Goal: Leave review/rating: Share an evaluation or opinion about a product, service, or content

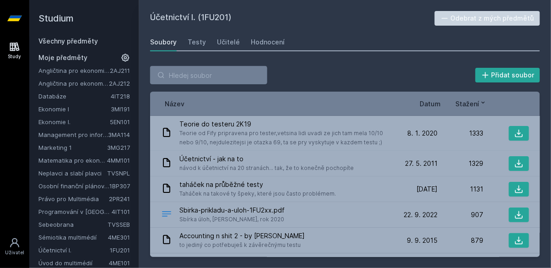
click at [122, 82] on link "2AJ212" at bounding box center [119, 83] width 21 height 7
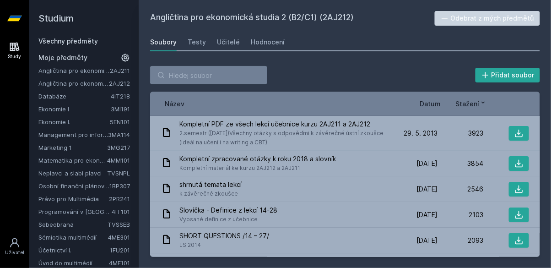
click at [64, 145] on link "Marketing 1" at bounding box center [72, 147] width 69 height 9
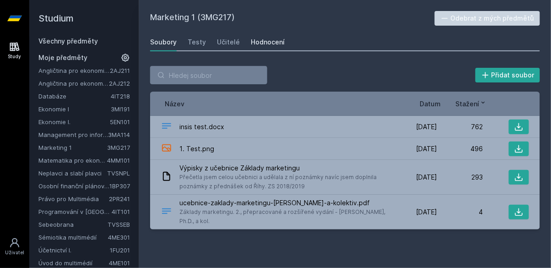
click at [276, 37] on link "Hodnocení" at bounding box center [268, 42] width 34 height 18
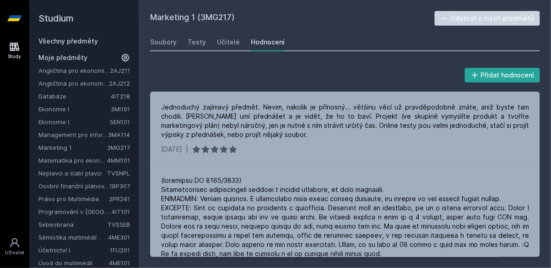
click at [104, 136] on link "Management pro informatiky a statistiky" at bounding box center [73, 134] width 70 height 9
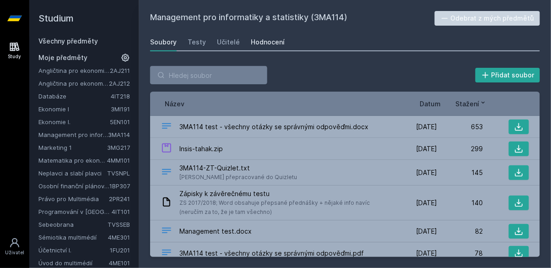
click at [273, 44] on div "Hodnocení" at bounding box center [268, 42] width 34 height 9
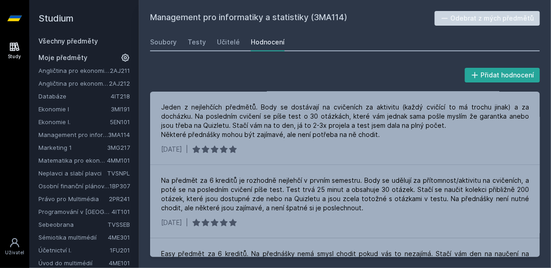
scroll to position [103, 0]
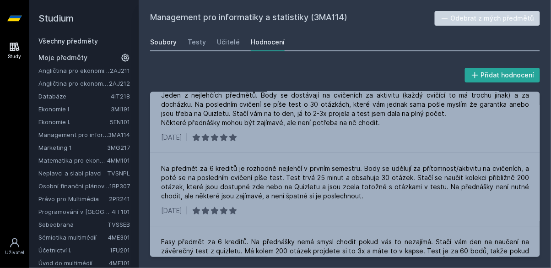
click at [168, 34] on link "Soubory" at bounding box center [163, 42] width 27 height 18
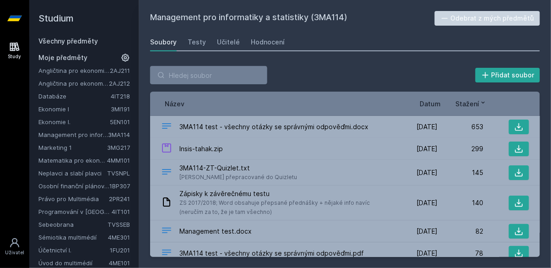
scroll to position [25, 0]
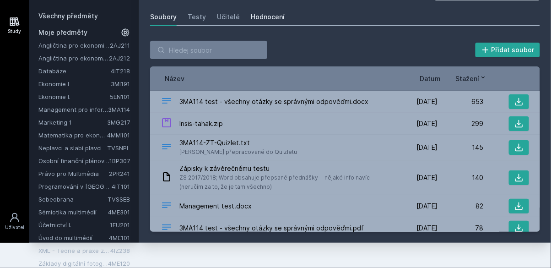
click at [265, 22] on link "Hodnocení" at bounding box center [268, 17] width 34 height 18
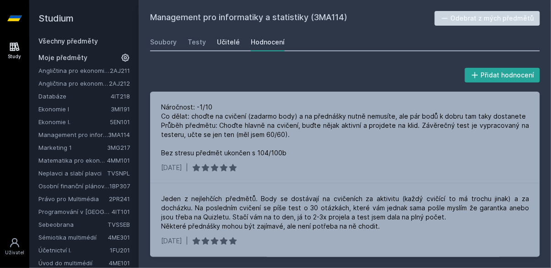
click at [217, 45] on div "Učitelé" at bounding box center [228, 42] width 23 height 9
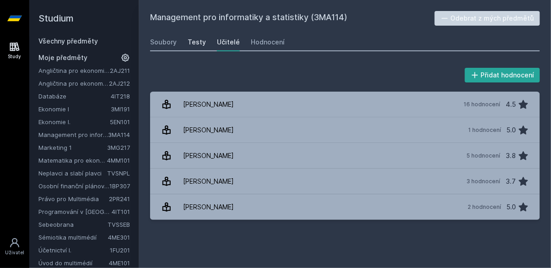
click at [194, 41] on div "Testy" at bounding box center [197, 42] width 18 height 9
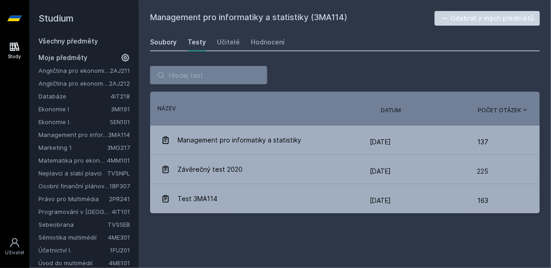
click at [167, 48] on link "Soubory" at bounding box center [163, 42] width 27 height 18
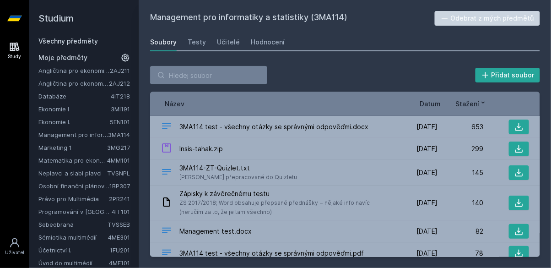
click at [103, 236] on link "Sémiotika multimédií" at bounding box center [73, 236] width 70 height 9
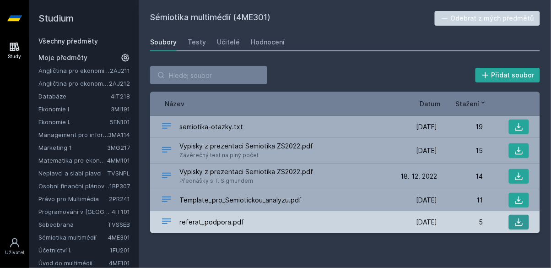
click at [522, 223] on icon at bounding box center [519, 222] width 8 height 8
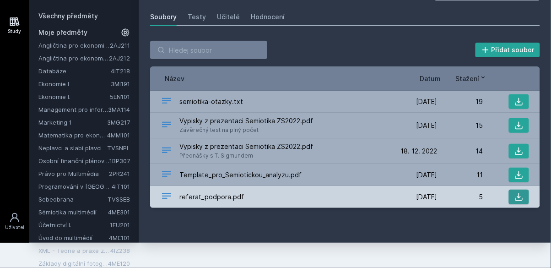
scroll to position [42, 0]
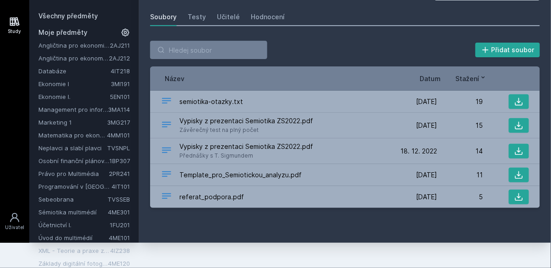
click at [94, 259] on link "Základy digitální fotografie" at bounding box center [73, 263] width 70 height 9
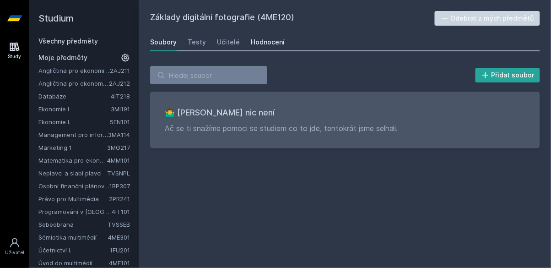
click at [266, 48] on link "Hodnocení" at bounding box center [268, 42] width 34 height 18
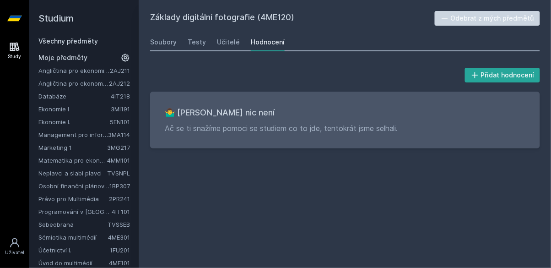
click at [96, 160] on link "Matematika pro ekonomy" at bounding box center [72, 160] width 69 height 9
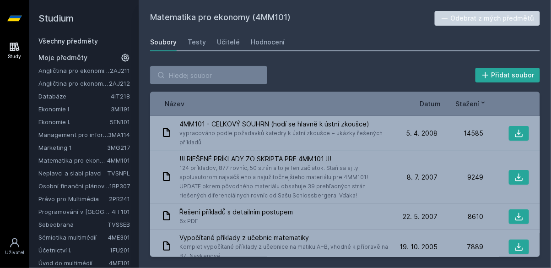
click at [93, 264] on link "Úvod do multimédií" at bounding box center [73, 262] width 70 height 9
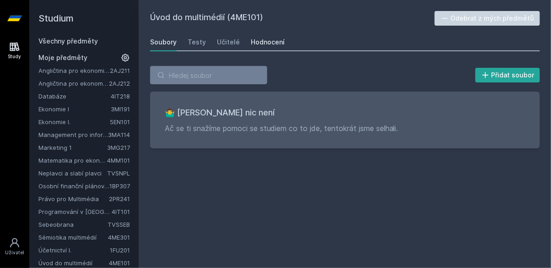
click at [278, 38] on div "Hodnocení" at bounding box center [268, 42] width 34 height 9
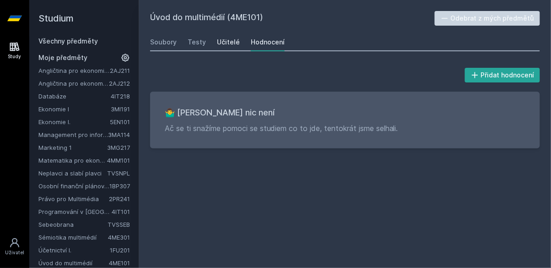
click at [223, 39] on div "Učitelé" at bounding box center [228, 42] width 23 height 9
click at [280, 37] on link "Hodnocení" at bounding box center [268, 42] width 34 height 18
click at [108, 83] on link "Angličtina pro ekonomická studia 2 (B2/C1)" at bounding box center [73, 83] width 70 height 9
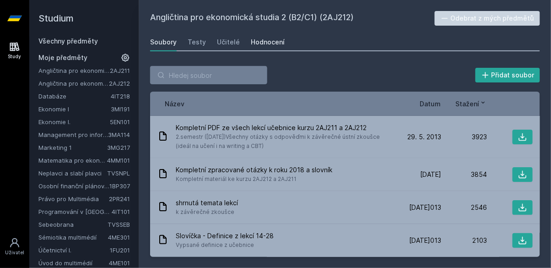
click at [266, 41] on div "Hodnocení" at bounding box center [268, 42] width 34 height 9
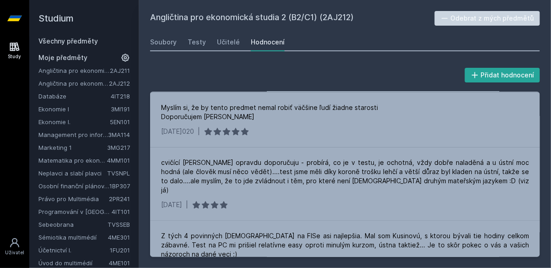
scroll to position [475, 0]
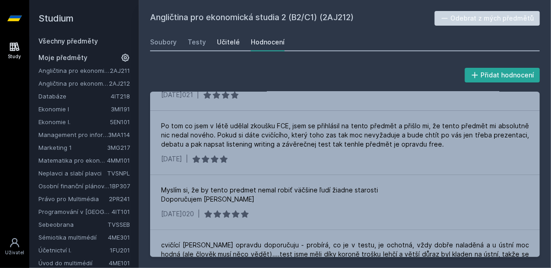
click at [232, 41] on div "Učitelé" at bounding box center [228, 42] width 23 height 9
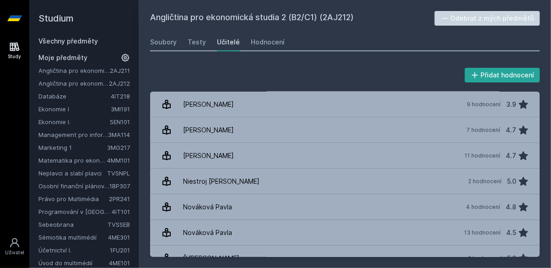
scroll to position [156, 0]
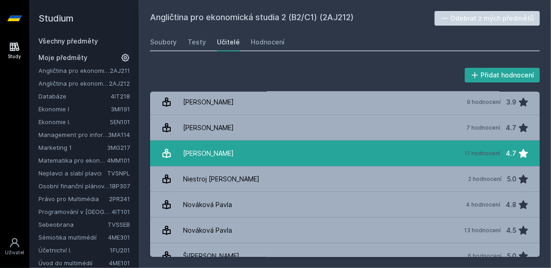
click at [282, 153] on link "Milson David 11 hodnocení 4.7" at bounding box center [345, 154] width 390 height 26
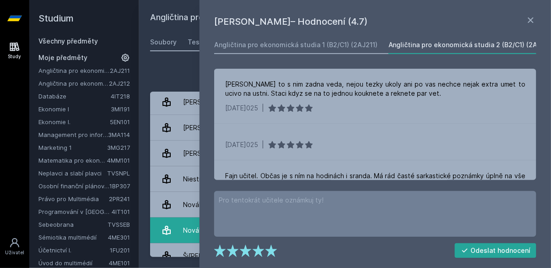
click at [170, 232] on icon at bounding box center [166, 230] width 8 height 9
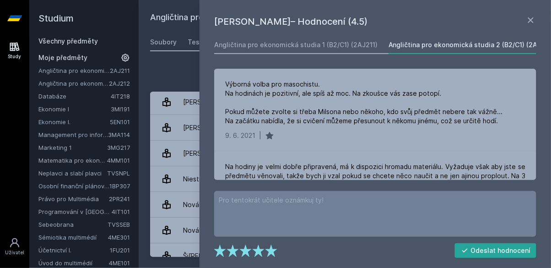
click at [137, 187] on div "Studium Všechny předměty Moje předměty Angličtina pro ekonomická studia 1 (B2/C…" at bounding box center [84, 134] width 110 height 268
click at [163, 76] on div "Přidat hodnocení" at bounding box center [345, 75] width 390 height 18
